Goal: Information Seeking & Learning: Learn about a topic

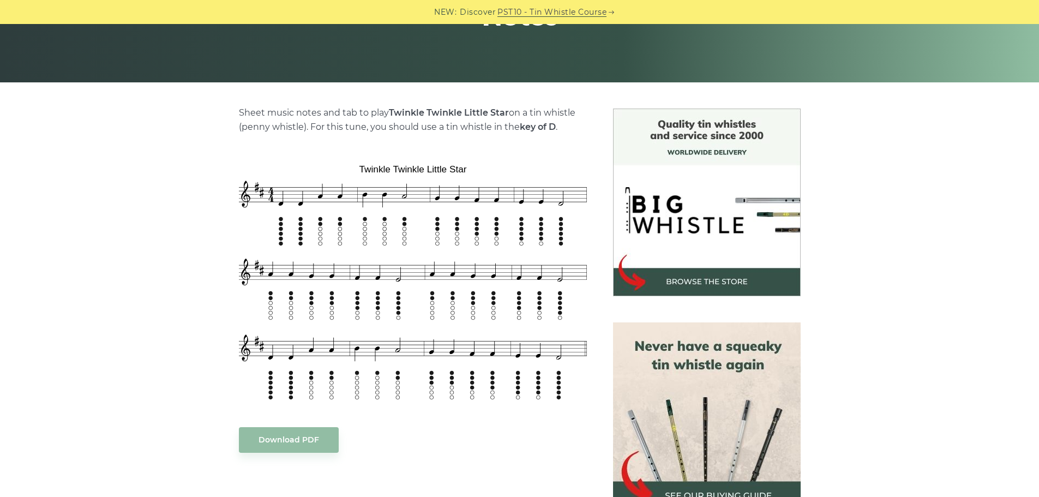
scroll to position [212, 0]
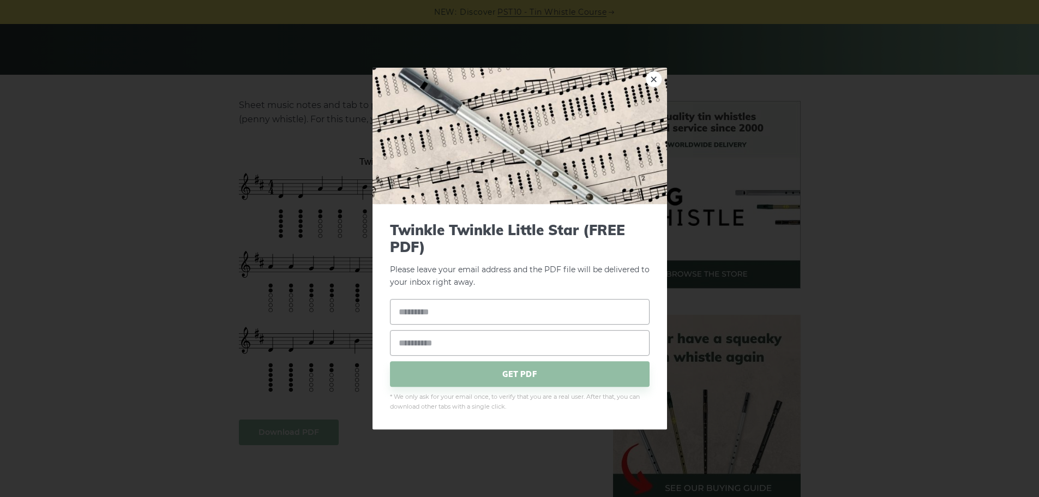
click at [656, 76] on link "×" at bounding box center [654, 79] width 16 height 16
click at [657, 80] on link "×" at bounding box center [654, 79] width 16 height 16
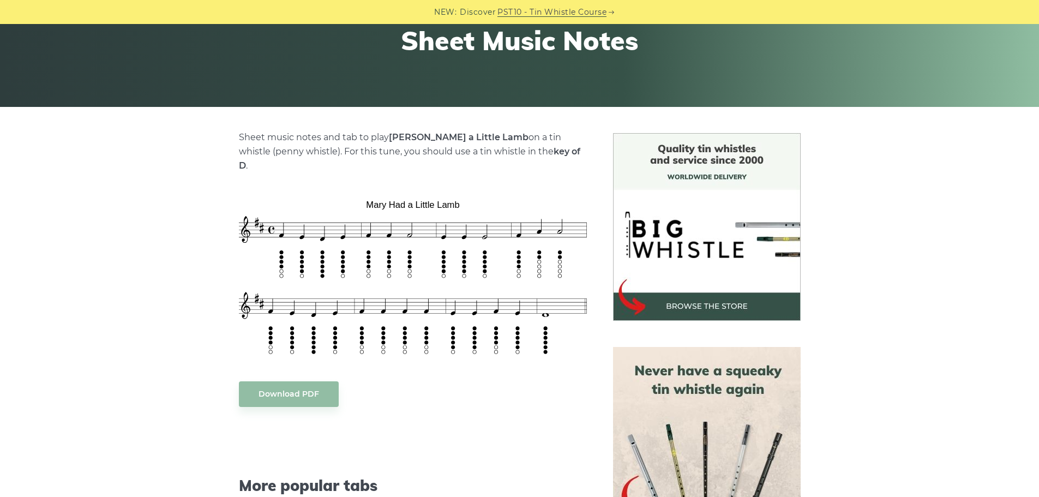
scroll to position [183, 0]
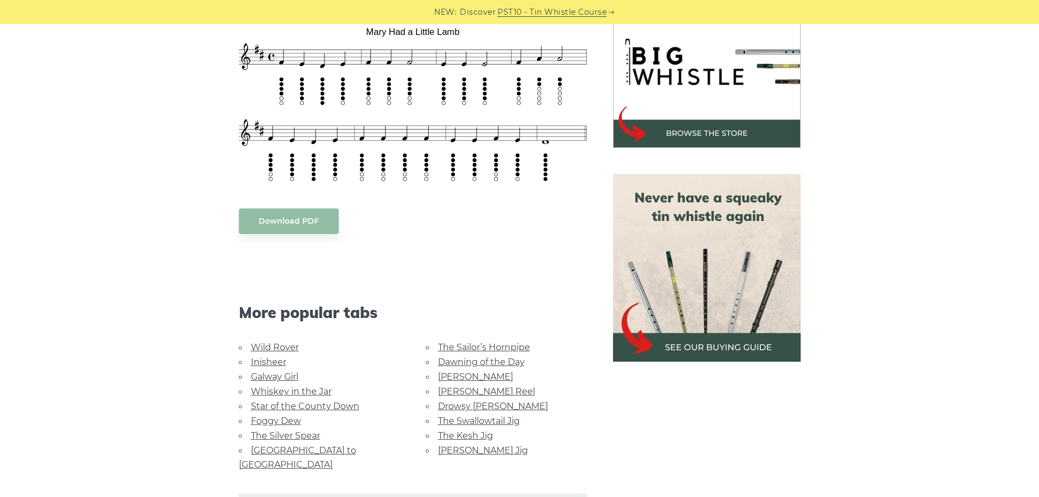
scroll to position [293, 0]
